Goal: Find contact information: Find contact information

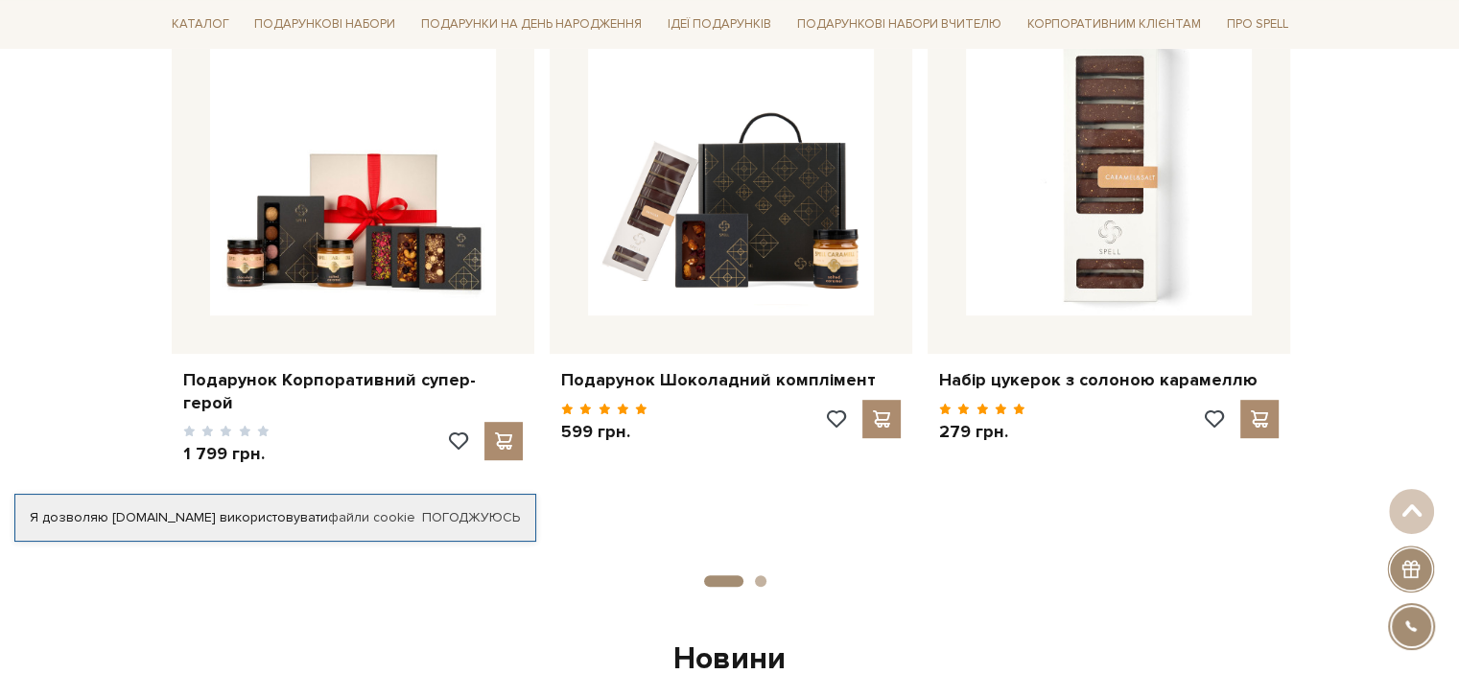
scroll to position [863, 0]
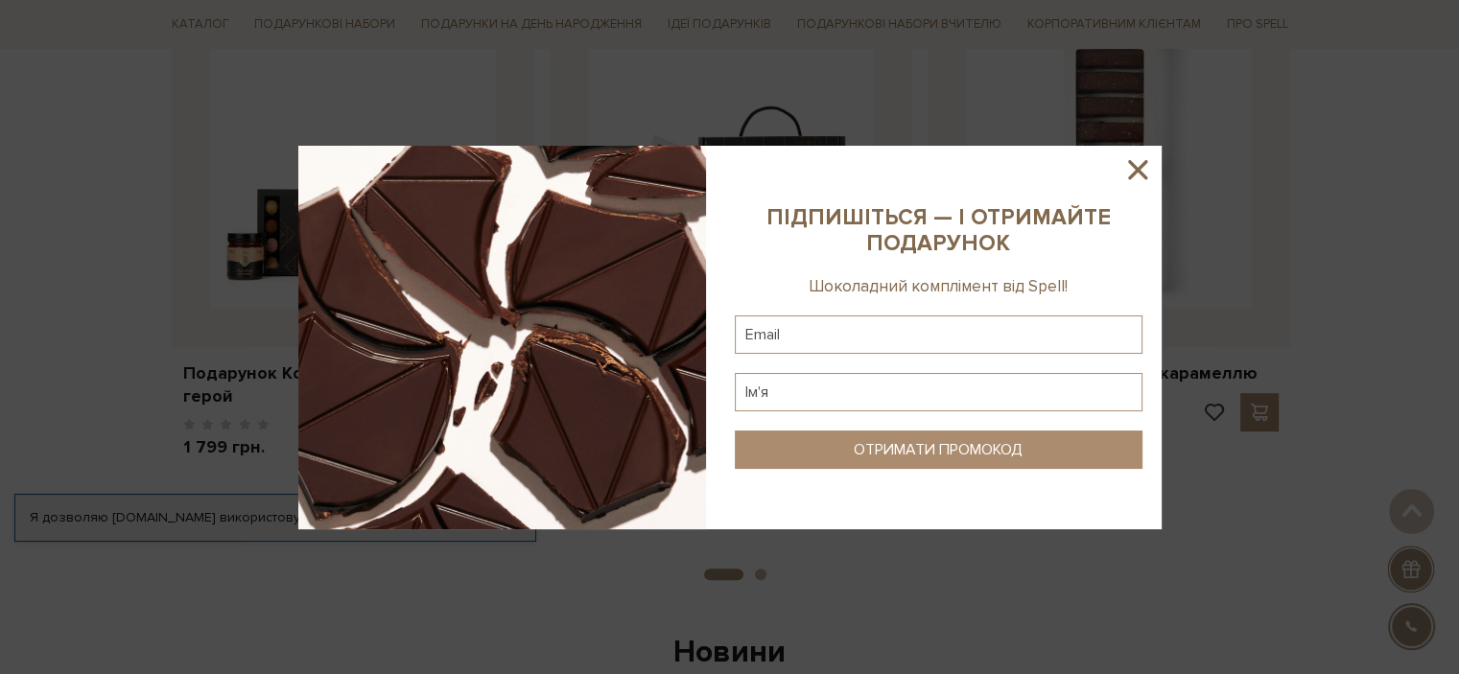
click at [1145, 173] on icon at bounding box center [1137, 169] width 33 height 33
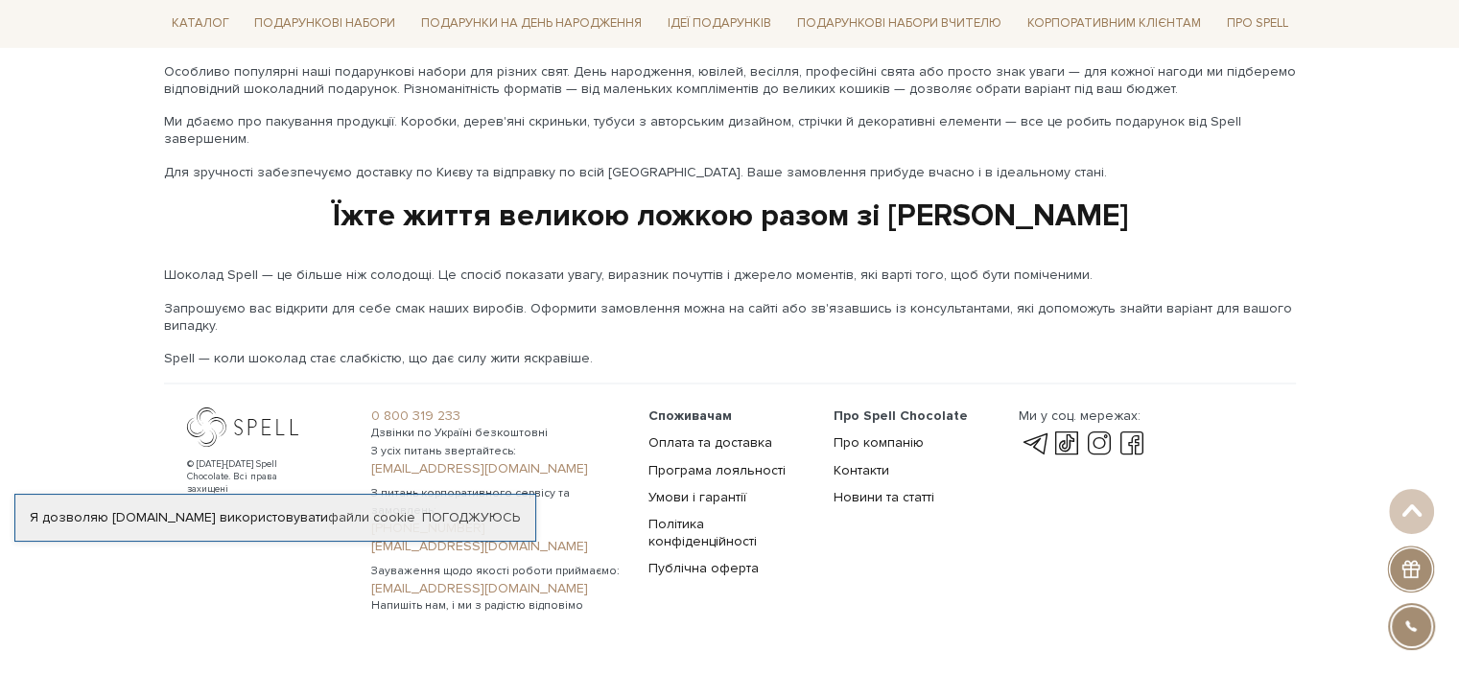
scroll to position [3248, 0]
click at [863, 460] on link "Контакти" at bounding box center [861, 468] width 56 height 16
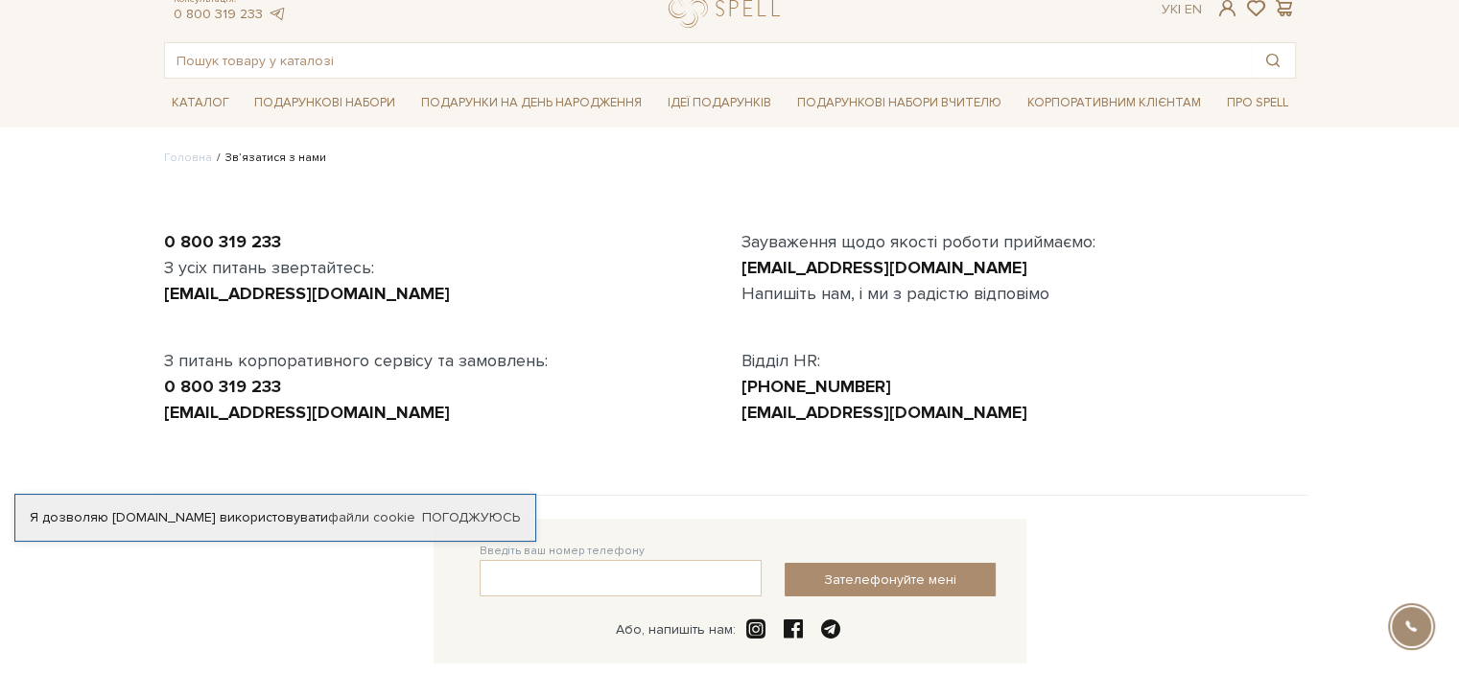
scroll to position [96, 0]
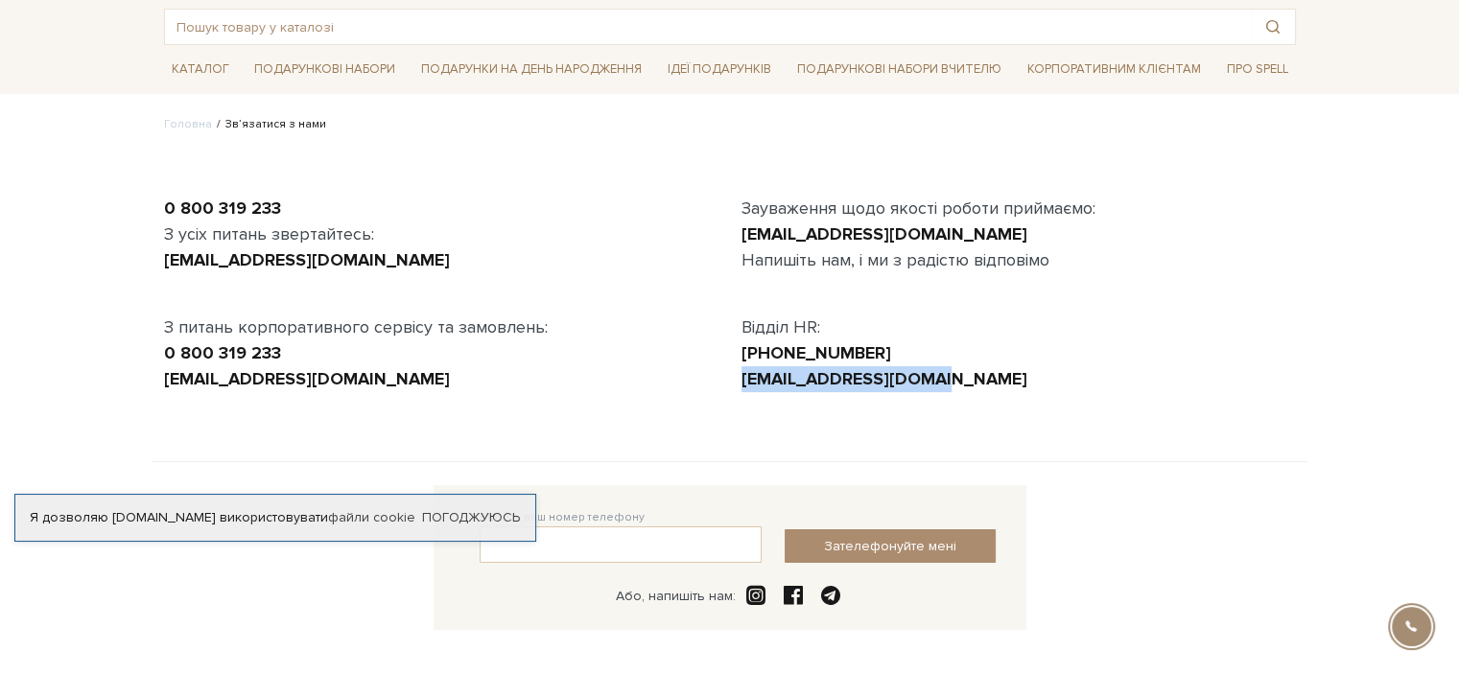
drag, startPoint x: 729, startPoint y: 381, endPoint x: 926, endPoint y: 385, distance: 197.6
click at [926, 385] on div "Зауваження щодо якості роботи приймаємо: [EMAIL_ADDRESS][DOMAIN_NAME] Напишіть …" at bounding box center [1018, 294] width 577 height 197
copy link "[EMAIL_ADDRESS][DOMAIN_NAME]"
